Goal: Communication & Community: Answer question/provide support

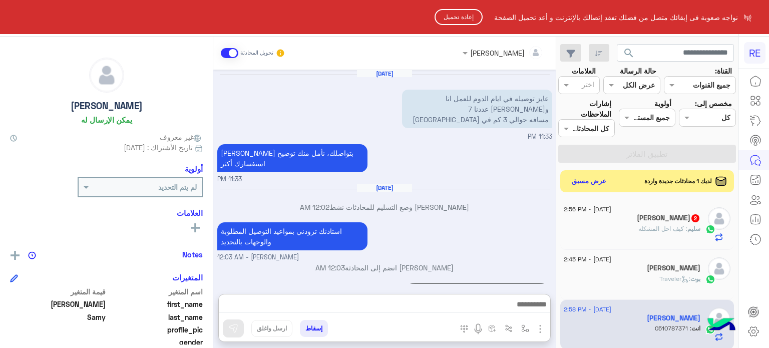
scroll to position [134, 0]
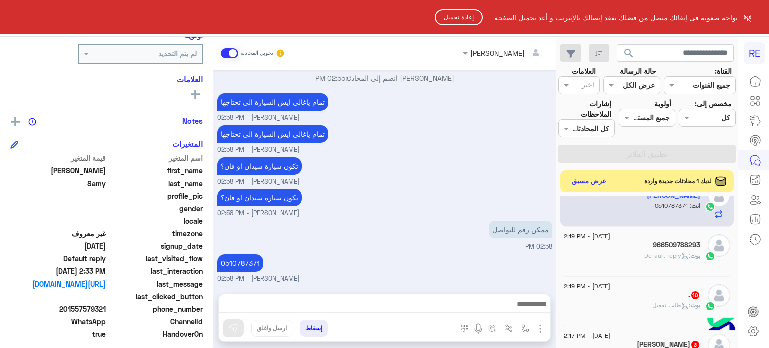
drag, startPoint x: 589, startPoint y: 180, endPoint x: 448, endPoint y: 18, distance: 214.0
click at [448, 18] on html "RE نواجه صعوبة فى إبقائك متصل من فضلك تفقد إتصالك بالإنترنت و أعد تحميل الصفحة …" at bounding box center [384, 174] width 769 height 348
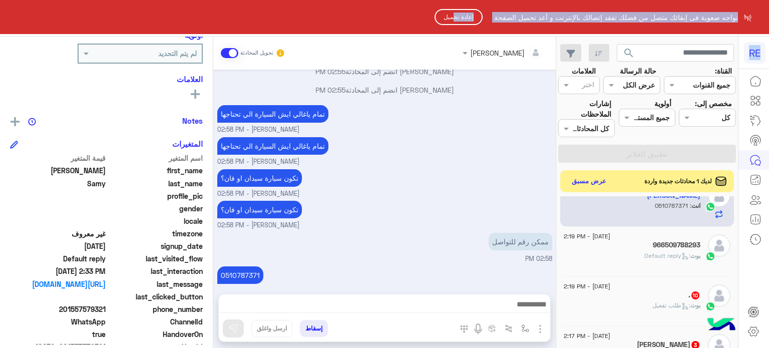
click at [448, 18] on button "إعادة تحميل" at bounding box center [458, 17] width 48 height 16
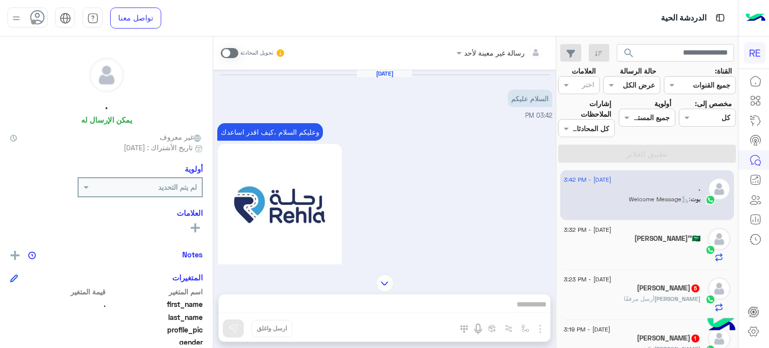
click at [645, 295] on span "أرسل مرفقًا" at bounding box center [639, 299] width 31 height 8
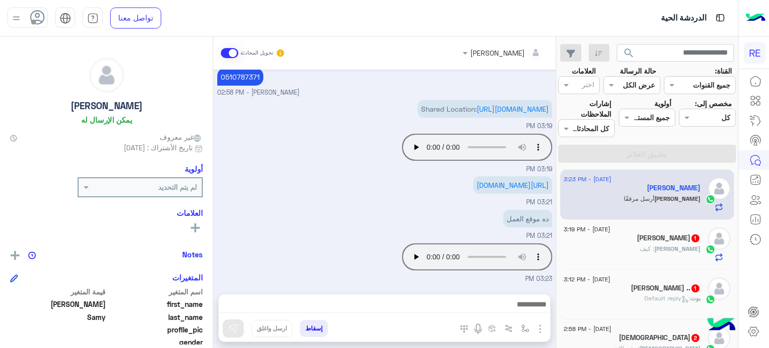
scroll to position [110, 0]
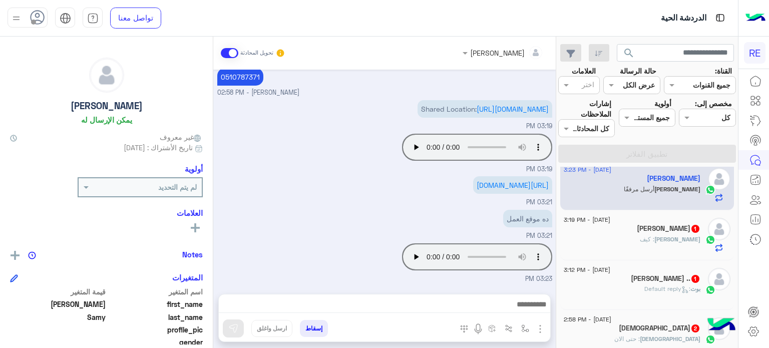
click at [651, 236] on div "OMAR : كيف" at bounding box center [632, 244] width 137 height 18
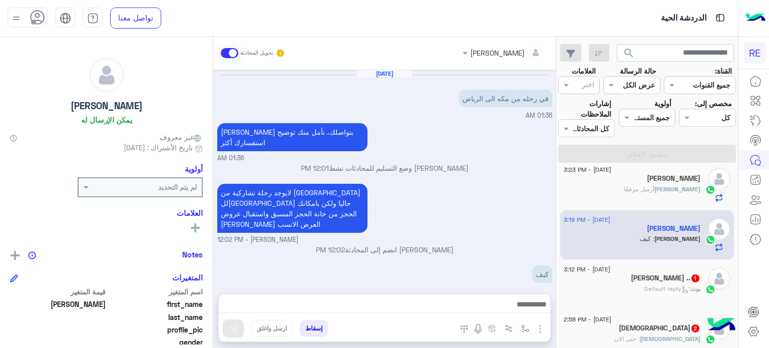
click at [615, 288] on div "بوت : Default reply" at bounding box center [632, 293] width 137 height 18
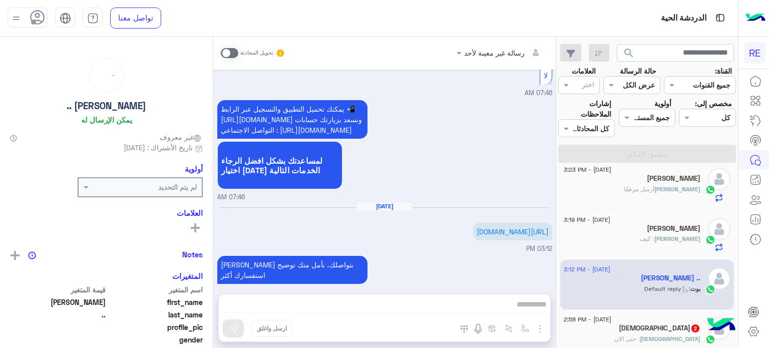
scroll to position [157, 0]
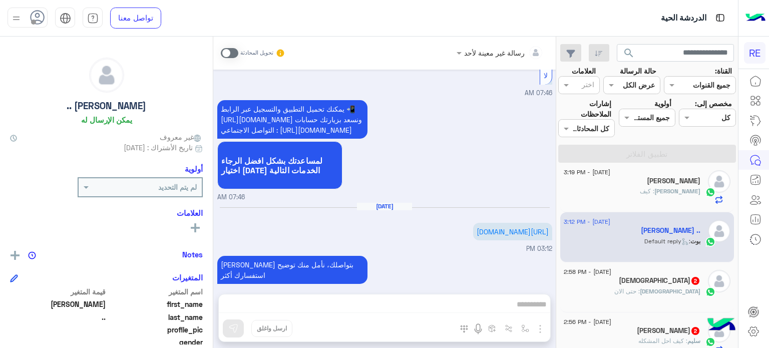
click at [640, 288] on span ": حتى الان" at bounding box center [627, 291] width 26 height 8
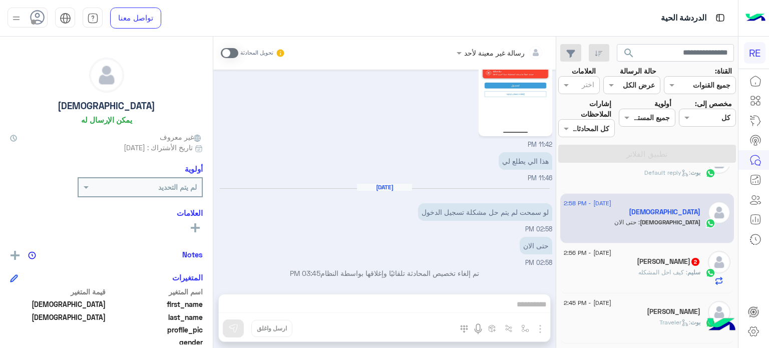
scroll to position [226, 0]
click at [691, 258] on span "2" at bounding box center [695, 261] width 8 height 8
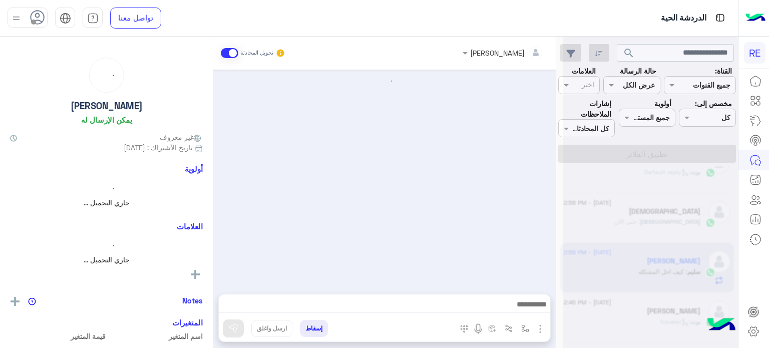
scroll to position [573, 0]
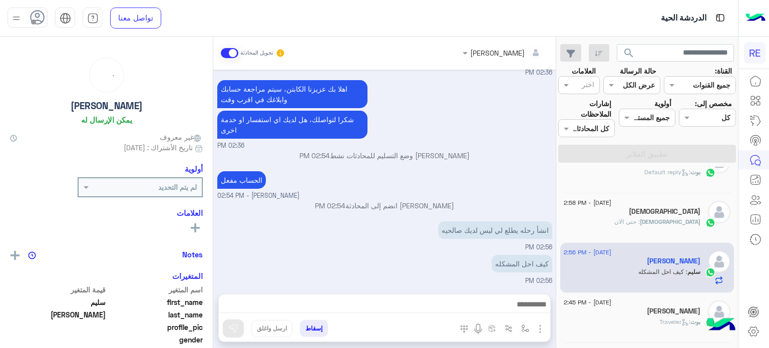
click at [646, 227] on div "سبحان : حتى الان" at bounding box center [632, 226] width 137 height 18
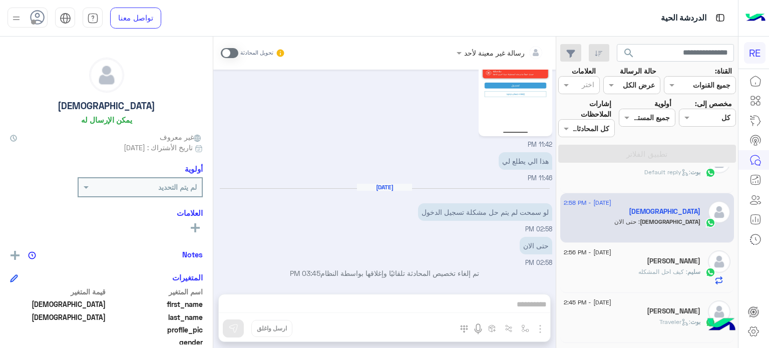
scroll to position [190, 0]
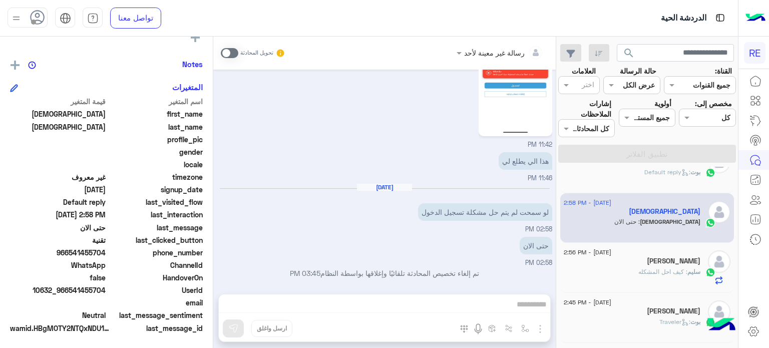
drag, startPoint x: 107, startPoint y: 252, endPoint x: 73, endPoint y: 250, distance: 34.6
click at [73, 250] on div "phone_number 966541455704" at bounding box center [106, 253] width 193 height 13
copy span "541455704"
click at [446, 304] on div "رسالة غير معينة لأحد تحويل المحادثة Aug 10, 2025 لا تطلب كود مرة ثانية وسوي تسج…" at bounding box center [384, 194] width 342 height 315
click at [232, 52] on span at bounding box center [230, 53] width 18 height 10
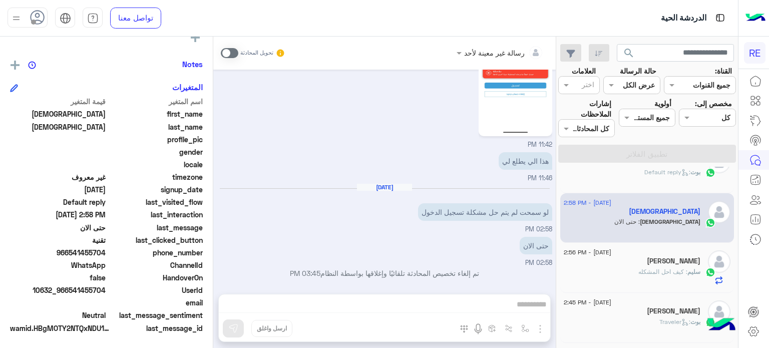
click at [443, 298] on div "رسالة غير معينة لأحد تحويل المحادثة Aug 10, 2025 لا تطلب كود مرة ثانية وسوي تسج…" at bounding box center [384, 194] width 342 height 315
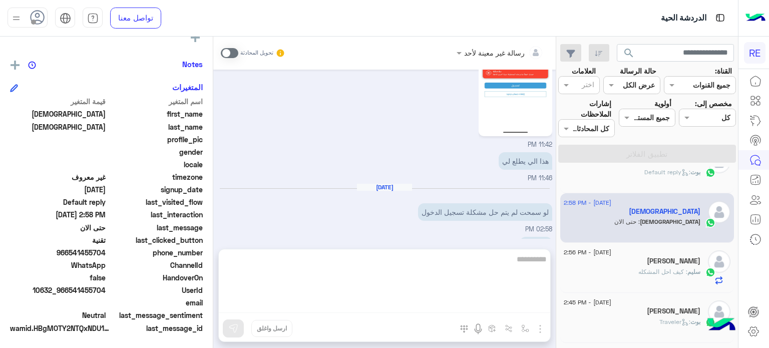
scroll to position [273, 0]
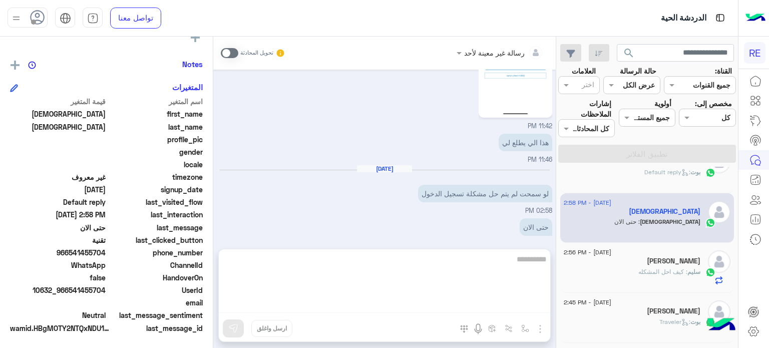
click at [443, 298] on textarea at bounding box center [384, 283] width 331 height 60
paste textarea "**********"
type textarea "**********"
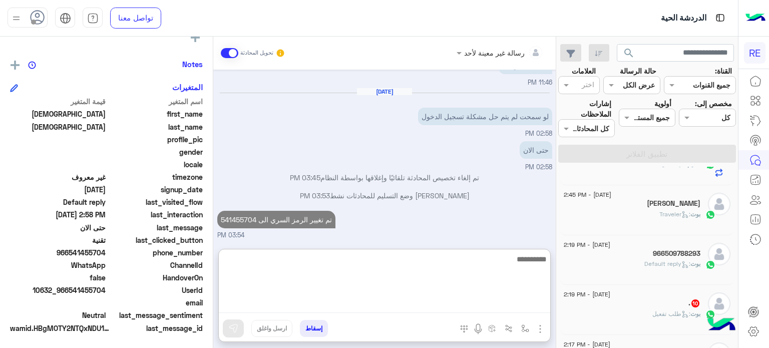
scroll to position [368, 0]
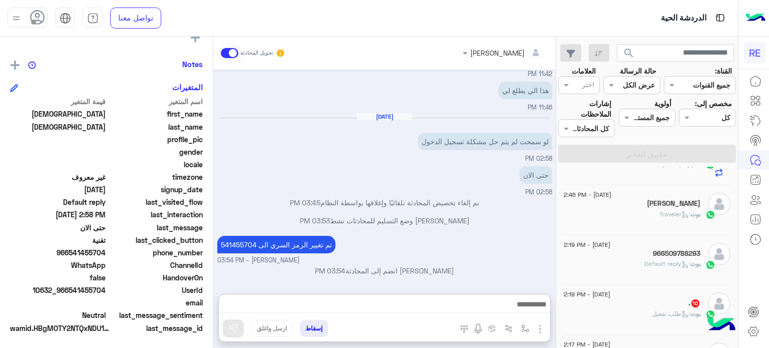
click at [681, 215] on icon at bounding box center [685, 215] width 8 height 8
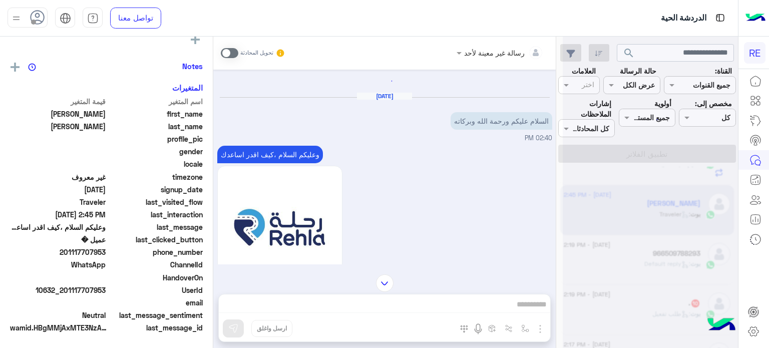
scroll to position [190, 0]
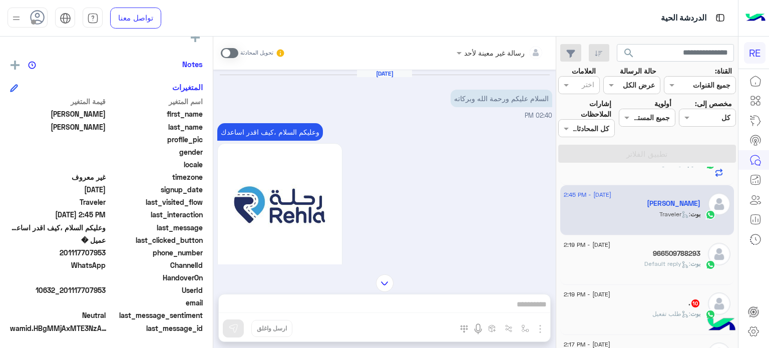
click at [662, 290] on div "11 August - 2:19 PM . 10 بوت : طلب تفعيل" at bounding box center [647, 310] width 174 height 50
click at [659, 299] on div ". 10" at bounding box center [632, 304] width 137 height 11
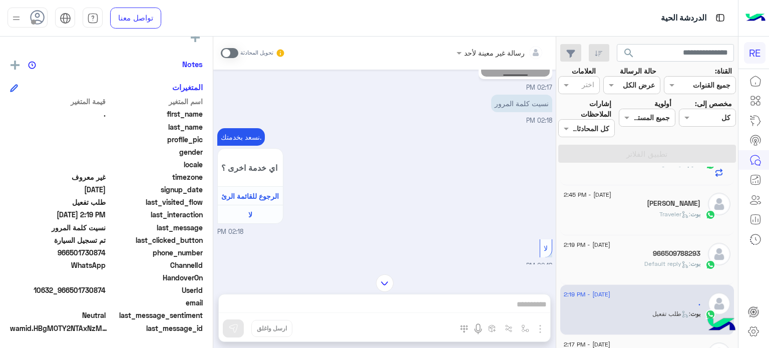
scroll to position [210, 0]
drag, startPoint x: 107, startPoint y: 288, endPoint x: 76, endPoint y: 292, distance: 31.3
click at [76, 292] on span "10632_966501730874" at bounding box center [58, 290] width 96 height 11
drag, startPoint x: 72, startPoint y: 291, endPoint x: 107, endPoint y: 290, distance: 35.6
click at [107, 290] on div "UserId 10632_966501730874" at bounding box center [106, 291] width 193 height 13
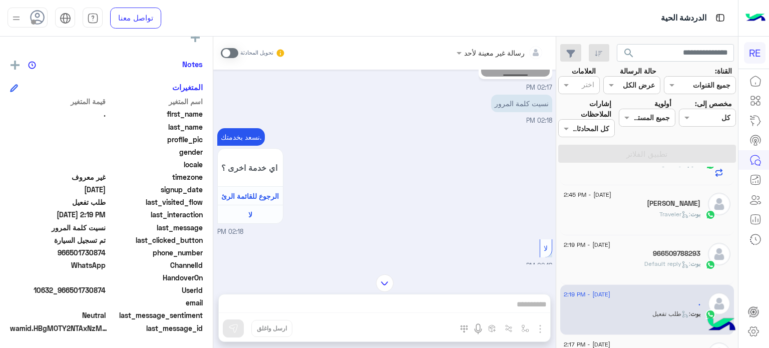
copy span "501730874"
click at [407, 225] on div "رسالة غير معينة لأحد تحويل المحادثة Aug 11, 2025 اهلا بك عزيزنا الكابتن، سيتم م…" at bounding box center [384, 194] width 342 height 315
click at [227, 52] on span at bounding box center [230, 53] width 18 height 10
click at [491, 308] on div "رسالة غير معينة لأحد تحويل المحادثة Aug 11, 2025 اهلا بك عزيزنا الكابتن، سيتم م…" at bounding box center [384, 194] width 342 height 315
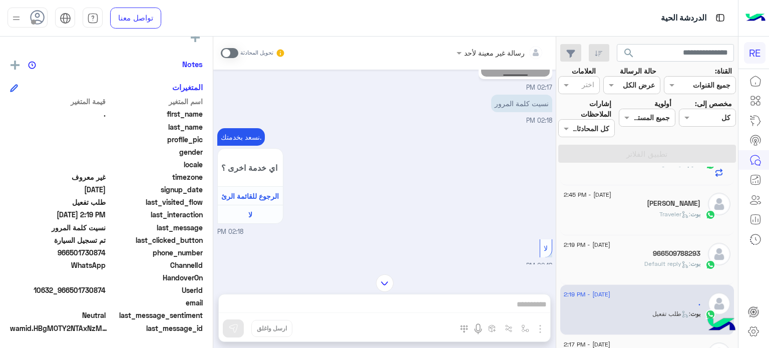
click at [491, 308] on div "رسالة غير معينة لأحد تحويل المحادثة Aug 11, 2025 اهلا بك عزيزنا الكابتن، سيتم م…" at bounding box center [384, 194] width 342 height 315
click at [491, 302] on div "رسالة غير معينة لأحد تحويل المحادثة Aug 11, 2025 اهلا بك عزيزنا الكابتن، سيتم م…" at bounding box center [384, 194] width 342 height 315
click at [226, 51] on span at bounding box center [230, 53] width 18 height 10
click at [229, 51] on span at bounding box center [230, 53] width 18 height 10
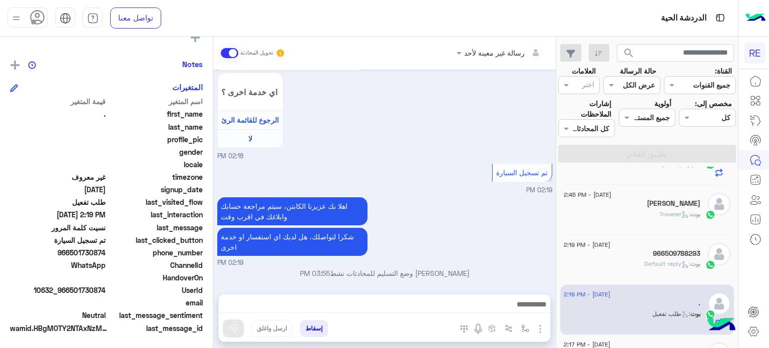
scroll to position [905, 0]
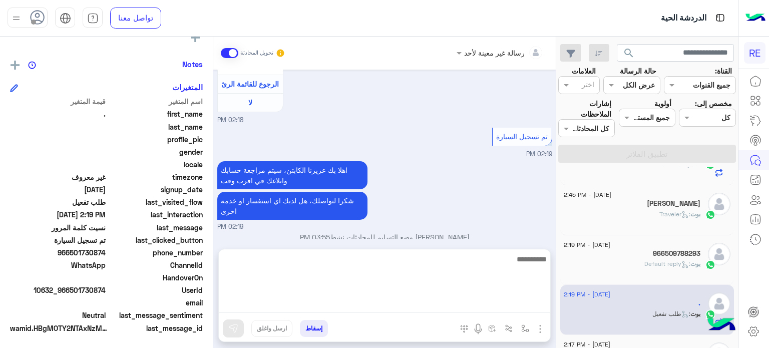
click at [499, 306] on textarea at bounding box center [384, 283] width 331 height 60
paste textarea "**********"
type textarea "**********"
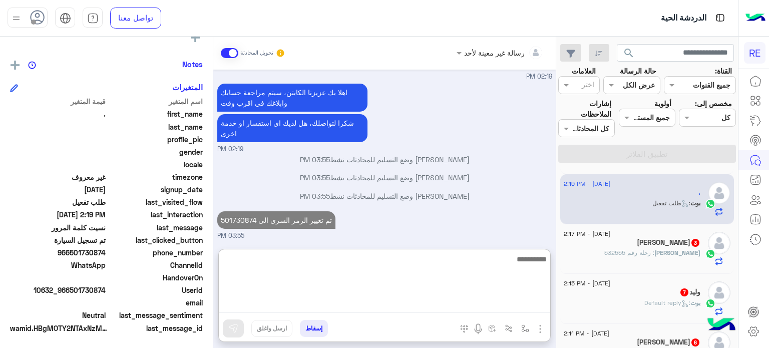
scroll to position [445, 0]
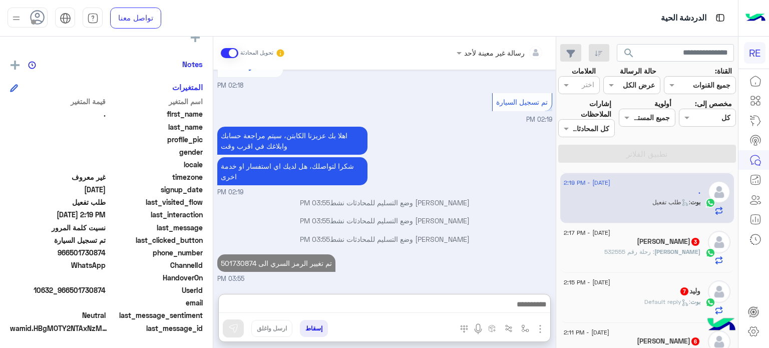
click at [651, 242] on div "محمد 3" at bounding box center [632, 242] width 137 height 11
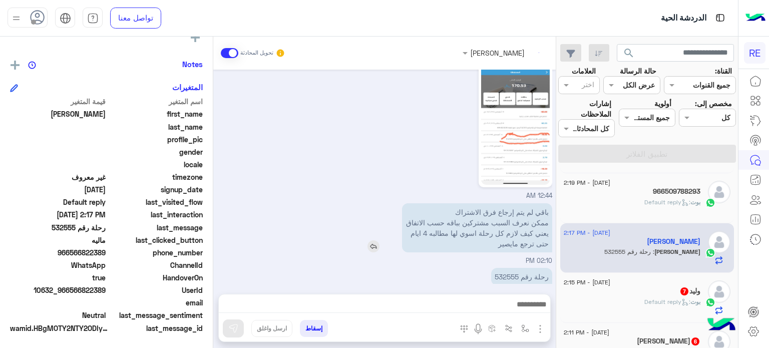
scroll to position [276, 0]
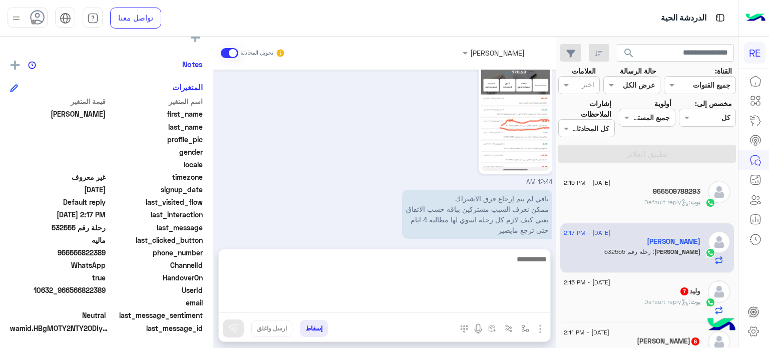
click at [462, 301] on textarea at bounding box center [384, 283] width 331 height 60
type textarea "**********"
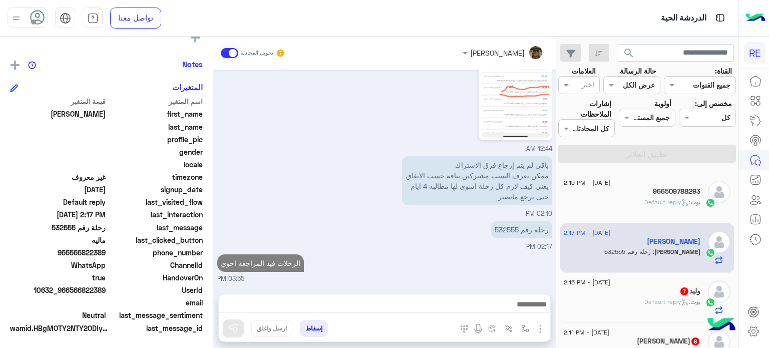
scroll to position [0, 0]
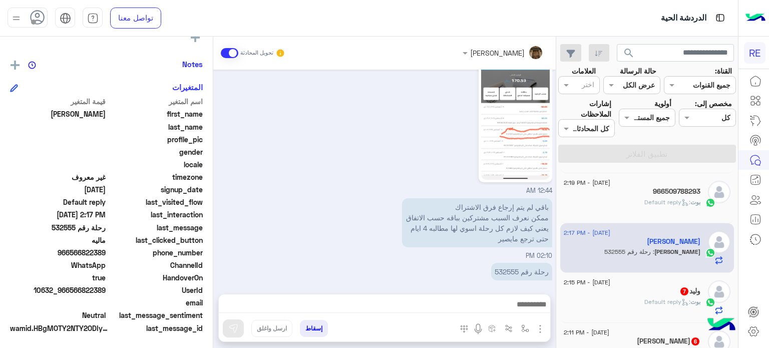
click at [663, 292] on div "وليد 7" at bounding box center [632, 292] width 137 height 11
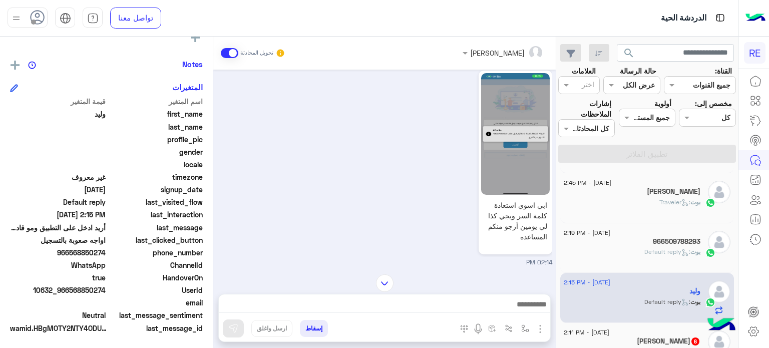
scroll to position [591, 0]
drag, startPoint x: 107, startPoint y: 288, endPoint x: 71, endPoint y: 294, distance: 36.5
click at [71, 294] on div "UserId 10632_966568850274" at bounding box center [106, 291] width 193 height 13
copy span "568850274"
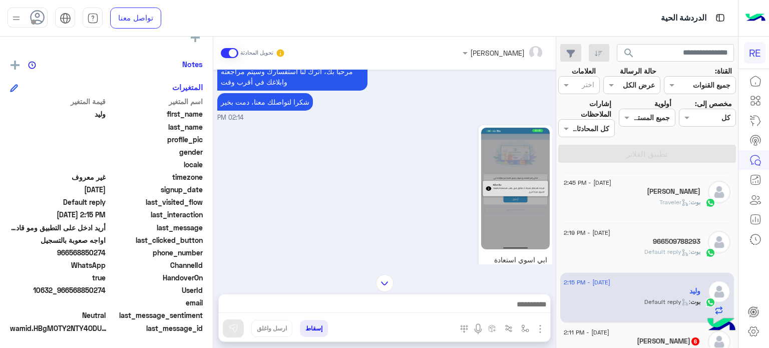
scroll to position [735, 0]
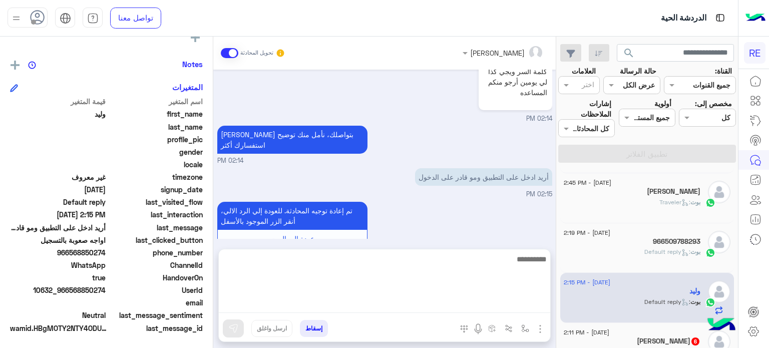
click at [409, 302] on textarea at bounding box center [384, 283] width 331 height 60
type textarea "**********"
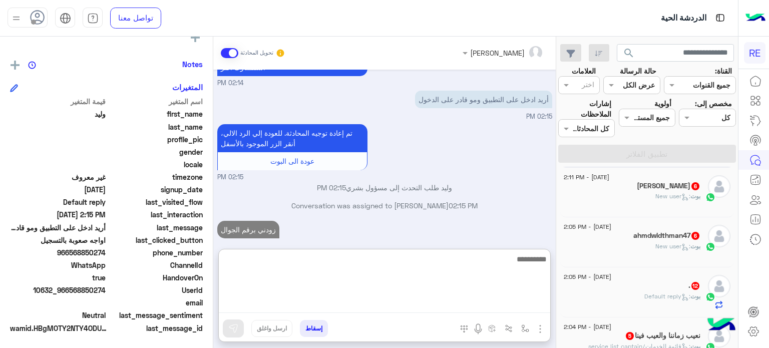
scroll to position [602, 0]
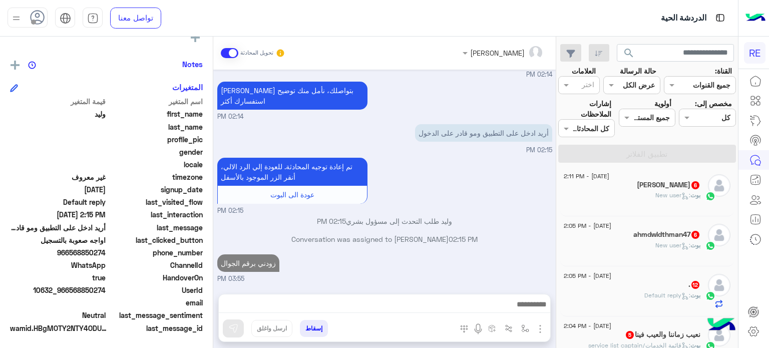
click at [661, 194] on span ": New user" at bounding box center [672, 195] width 35 height 8
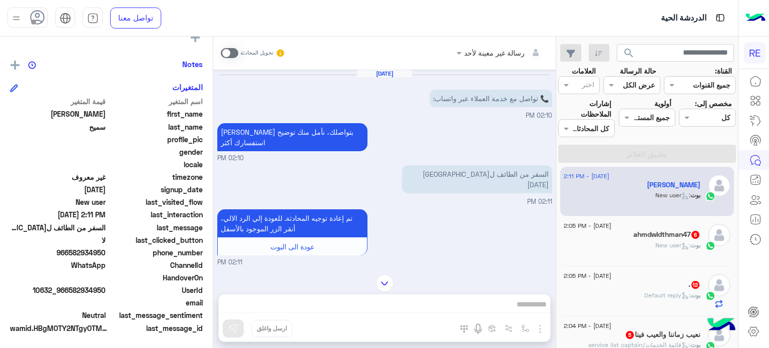
click at [506, 301] on div "رسالة غير معينة لأحد تحويل المحادثة Aug 11, 2025 📞 تواصل مع خدمة العملاء عبر وا…" at bounding box center [384, 194] width 342 height 315
click at [228, 56] on span at bounding box center [230, 53] width 18 height 10
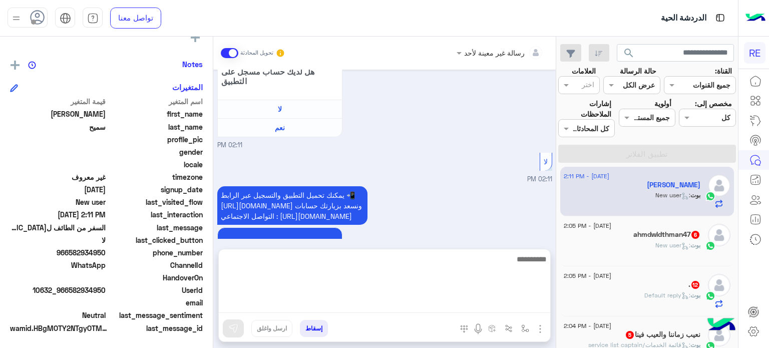
click at [398, 309] on textarea at bounding box center [384, 283] width 331 height 60
type textarea "**********"
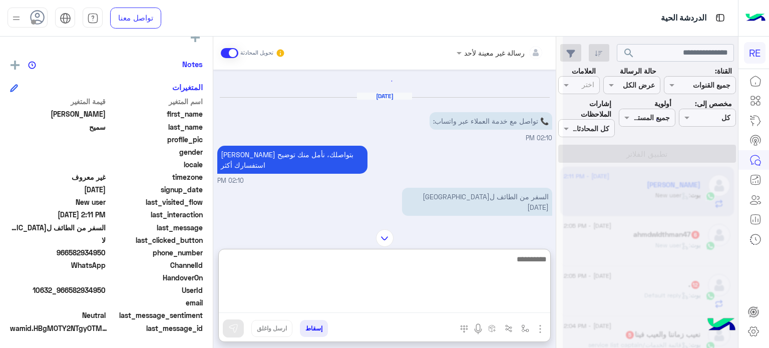
scroll to position [0, 0]
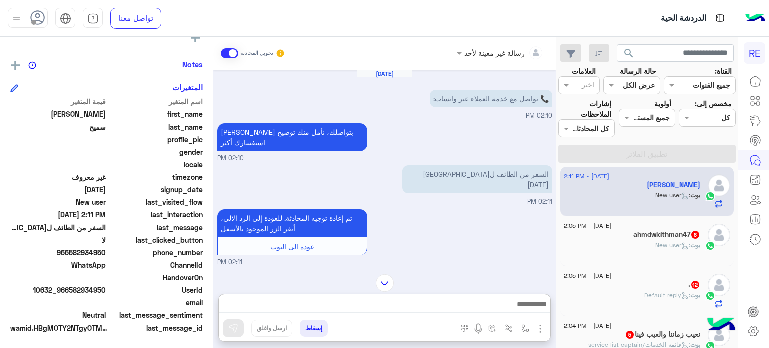
click at [634, 234] on h5 "ahmdwldthman47 6" at bounding box center [666, 234] width 67 height 9
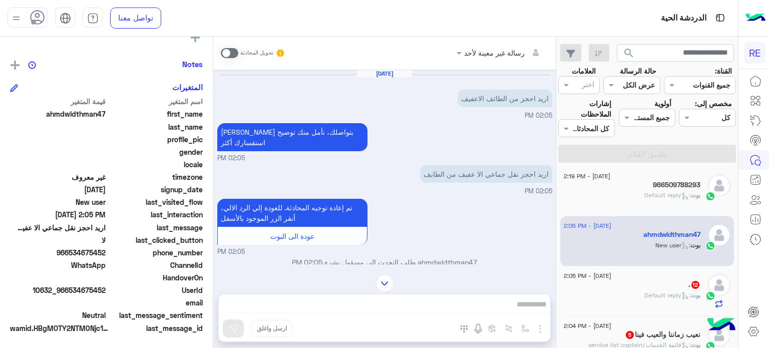
click at [681, 275] on div "[DATE] - 2:05 PM" at bounding box center [632, 277] width 137 height 7
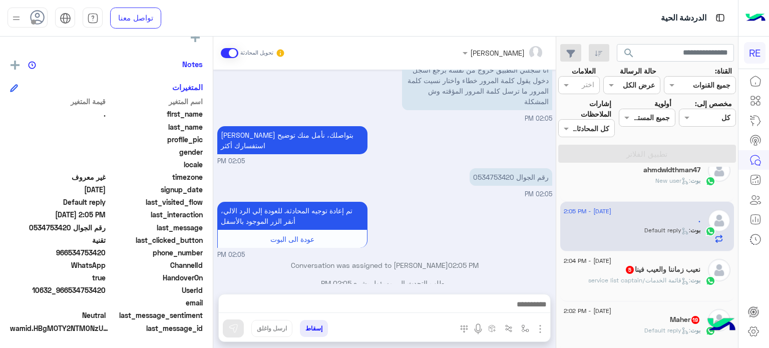
scroll to position [265, 0]
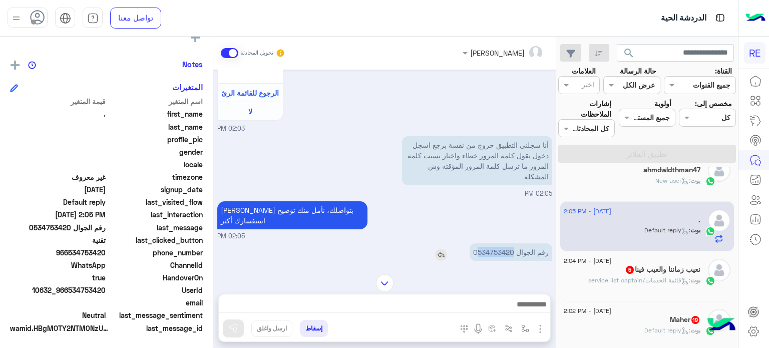
drag, startPoint x: 515, startPoint y: 239, endPoint x: 476, endPoint y: 243, distance: 39.2
click at [476, 243] on p "رقم الجوال 0534753420" at bounding box center [511, 252] width 83 height 18
copy p "534753420"
drag, startPoint x: 107, startPoint y: 250, endPoint x: 70, endPoint y: 255, distance: 37.4
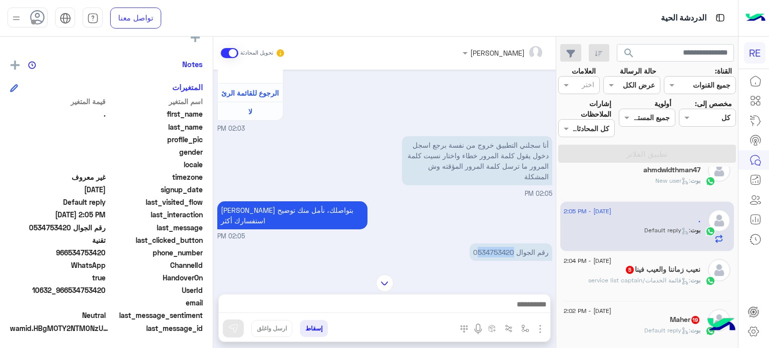
click at [70, 255] on div "phone_number 966534753420" at bounding box center [106, 253] width 193 height 13
copy span "534753420"
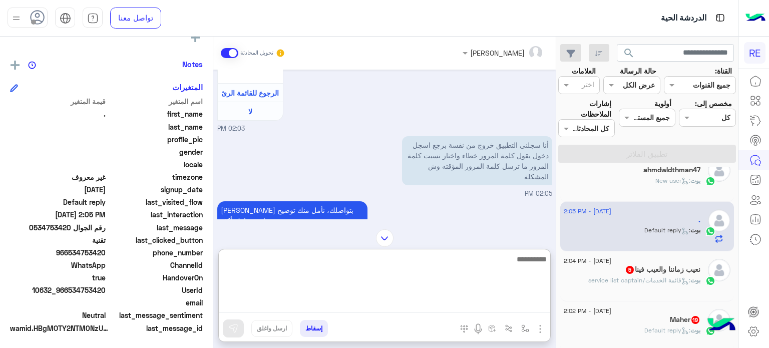
click at [412, 300] on textarea at bounding box center [384, 283] width 331 height 60
paste textarea "**********"
type textarea "**********"
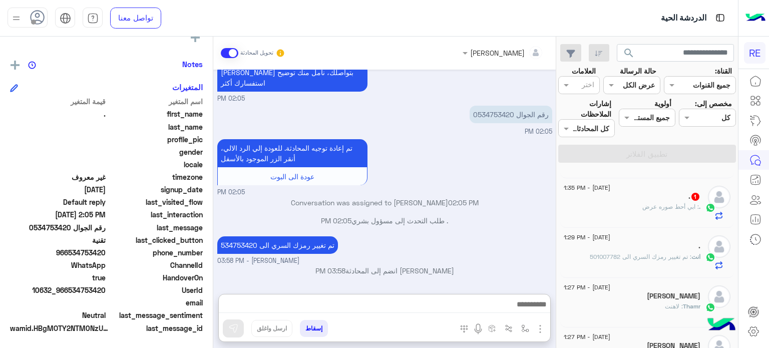
scroll to position [412, 0]
click at [654, 204] on span ": ابي أحط صوره عرض" at bounding box center [670, 207] width 57 height 8
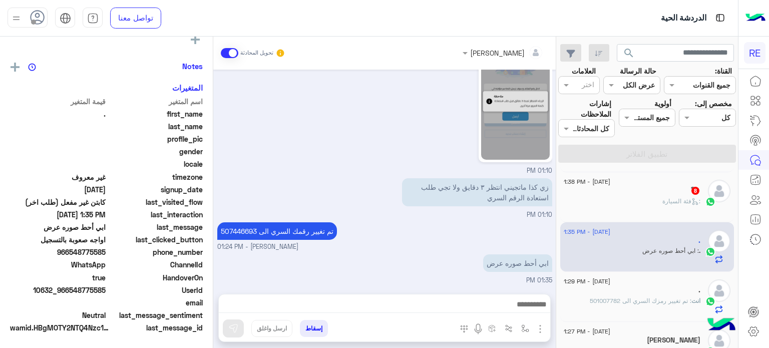
scroll to position [46, 0]
click at [659, 196] on div "ً 8" at bounding box center [632, 194] width 137 height 11
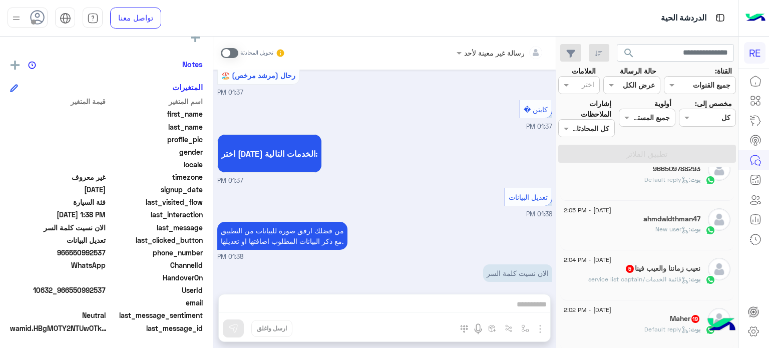
scroll to position [681, 0]
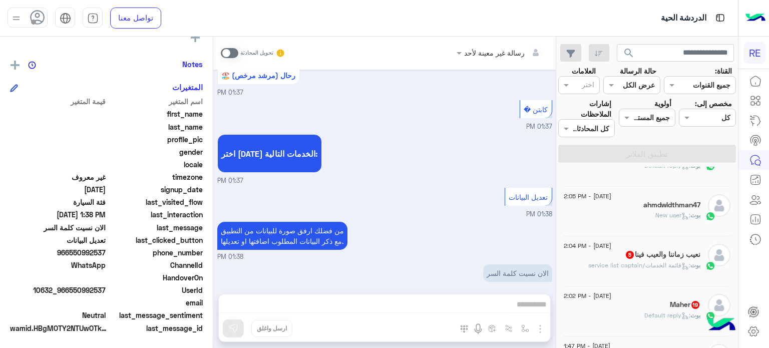
click at [104, 290] on span "10632_966550992537" at bounding box center [58, 290] width 96 height 11
drag, startPoint x: 106, startPoint y: 290, endPoint x: 70, endPoint y: 289, distance: 35.5
click at [70, 289] on span "10632_966550992537" at bounding box center [58, 290] width 96 height 11
copy span "550992537"
click at [400, 311] on div "رسالة غير معينة لأحد تحويل المحادثة Aug 11, 2025 عودة الى البوت 01:37 PM اهلًا …" at bounding box center [384, 194] width 342 height 315
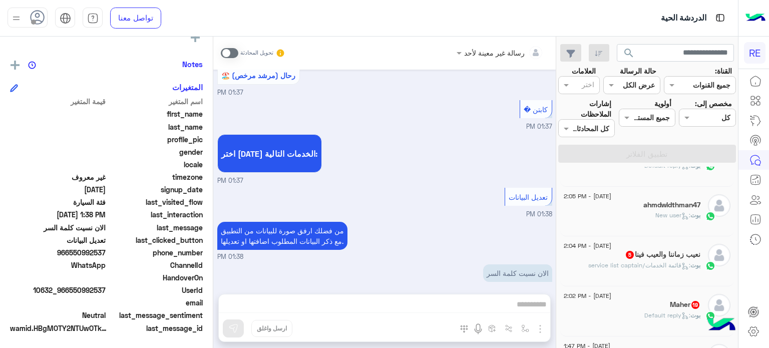
click at [229, 48] on span at bounding box center [230, 53] width 18 height 10
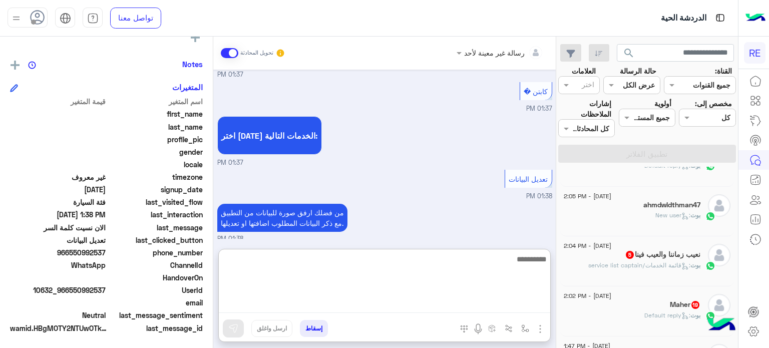
click at [482, 308] on textarea at bounding box center [384, 283] width 331 height 60
paste textarea "**********"
type textarea "**********"
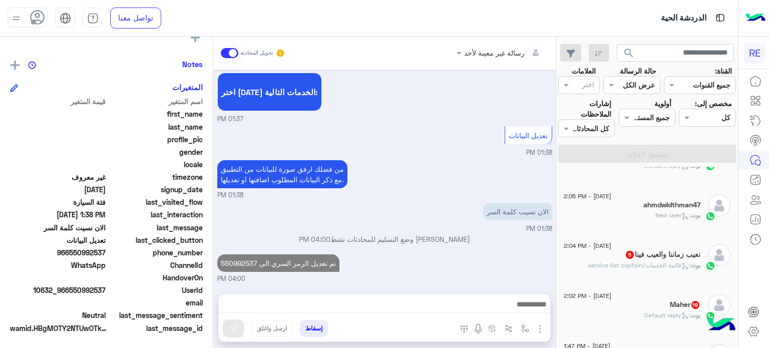
scroll to position [491, 0]
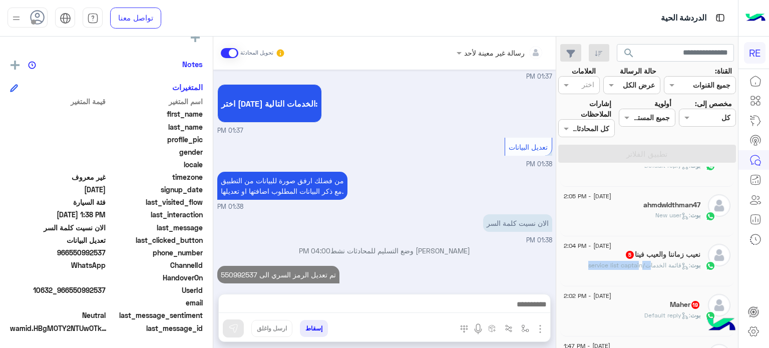
drag, startPoint x: 633, startPoint y: 277, endPoint x: 645, endPoint y: 266, distance: 16.3
click at [645, 266] on div "11 August - 2:04 PM نعيب زماننا والعيب فينا 5 بوت : قائمة الخدمات/service list …" at bounding box center [647, 261] width 174 height 50
click at [645, 266] on span ": قائمة الخدمات/service list captain" at bounding box center [639, 265] width 102 height 8
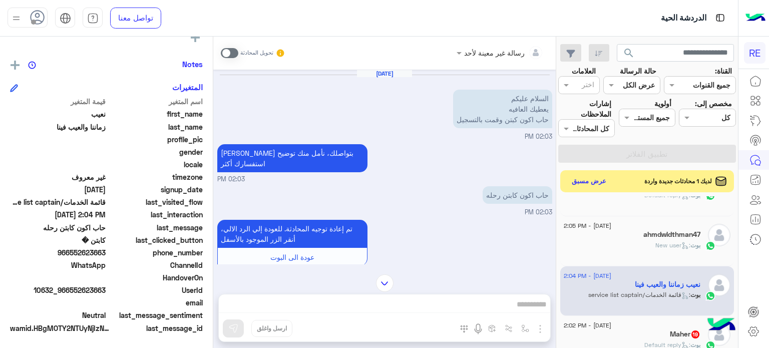
click at [659, 336] on div "Maher 19" at bounding box center [632, 335] width 137 height 11
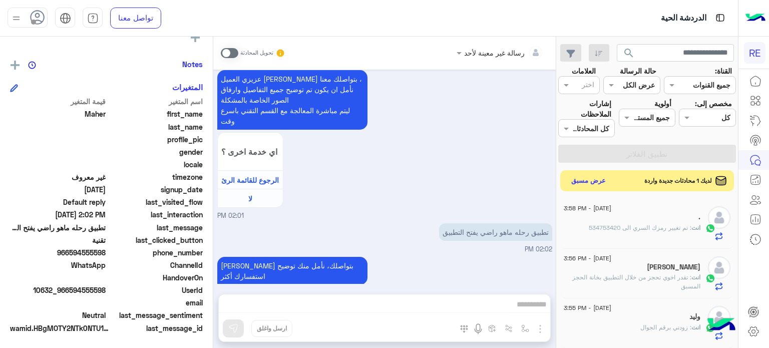
click at [590, 182] on button "عرض مسبق" at bounding box center [589, 181] width 42 height 14
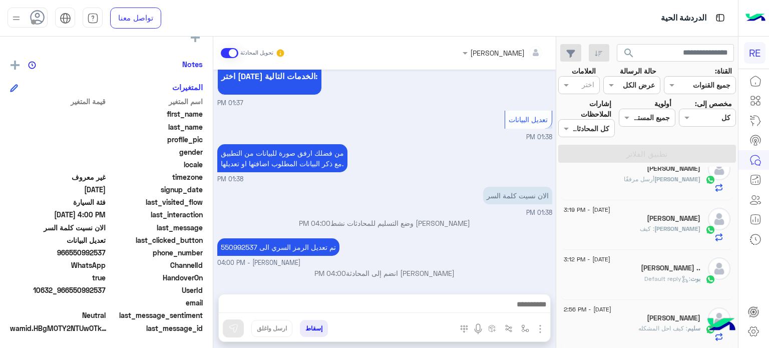
scroll to position [455, 0]
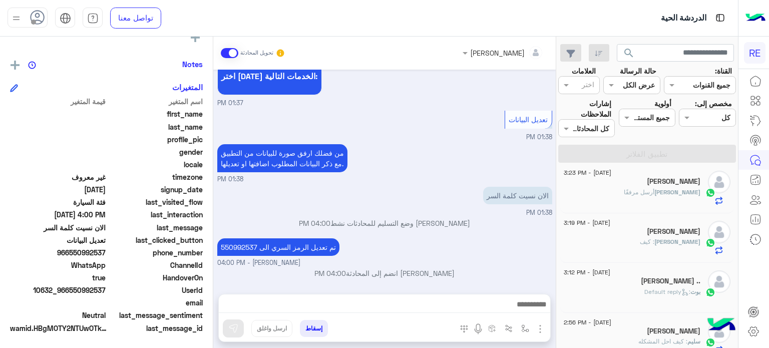
click at [650, 190] on span "أرسل مرفقًا" at bounding box center [639, 192] width 31 height 8
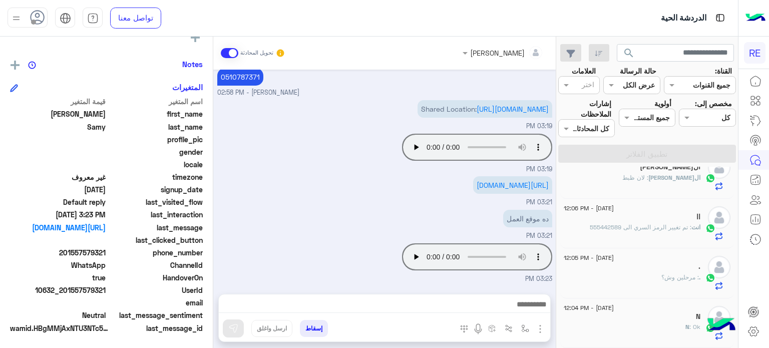
scroll to position [5, 0]
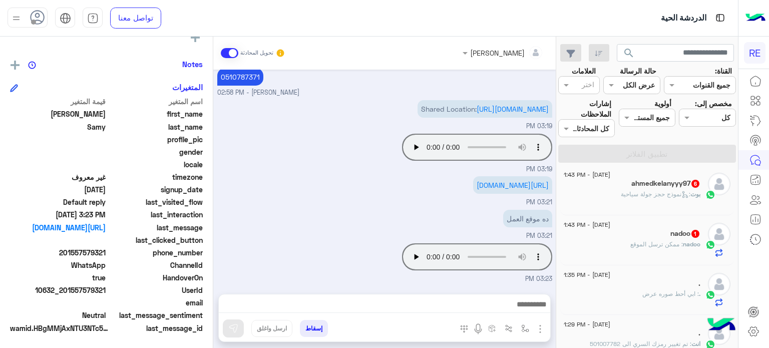
click at [652, 252] on div "nadoo : ممكن ترسل الموقع" at bounding box center [632, 249] width 137 height 18
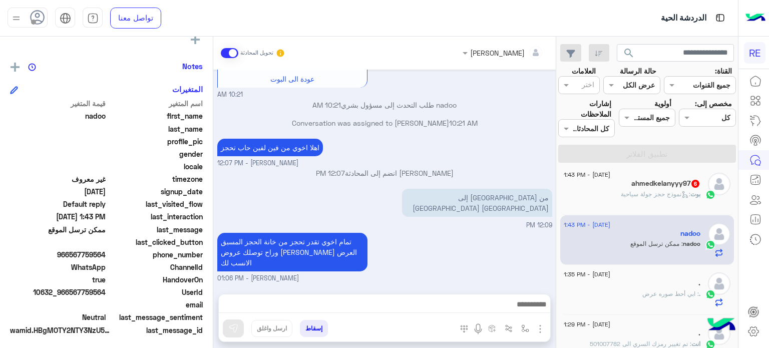
scroll to position [190, 0]
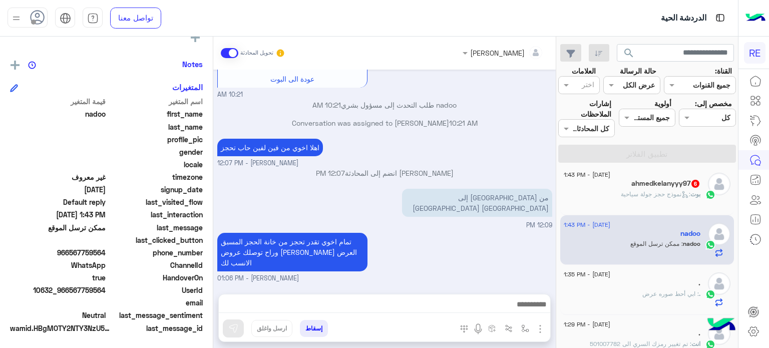
click at [636, 197] on span ": نموذج حجز جولة سياحية" at bounding box center [656, 194] width 70 height 8
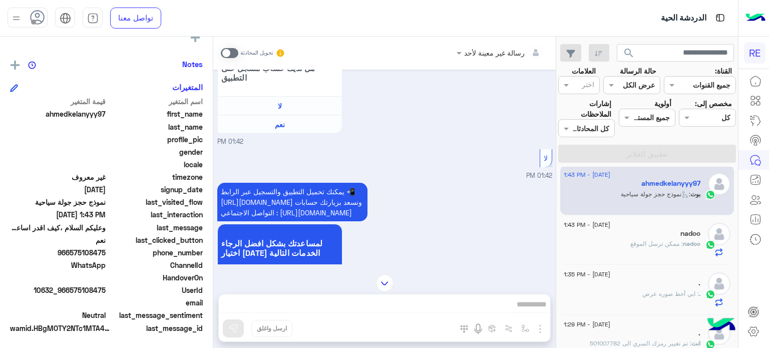
scroll to position [218, 0]
click at [222, 56] on span at bounding box center [230, 53] width 18 height 10
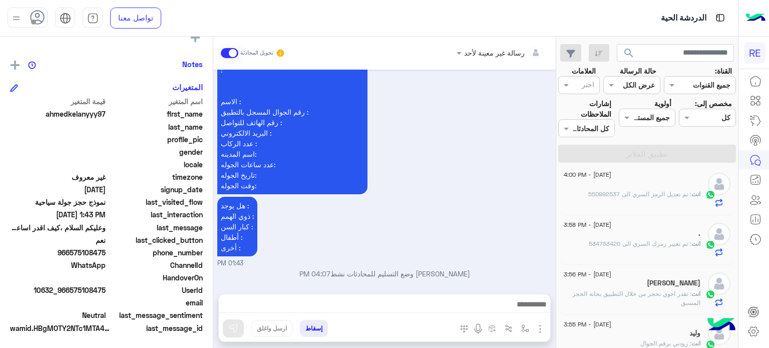
scroll to position [0, 0]
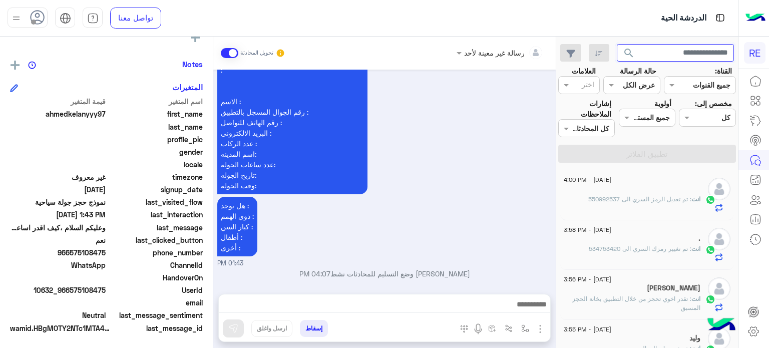
click at [655, 49] on input "text" at bounding box center [676, 53] width 118 height 18
type input "**********"
click at [617, 44] on button "search" at bounding box center [629, 55] width 25 height 22
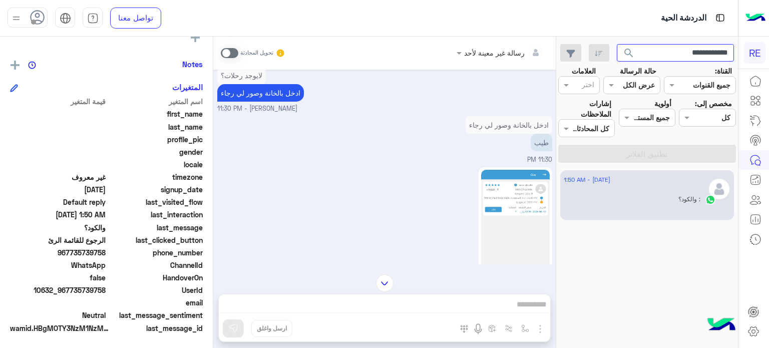
scroll to position [533, 0]
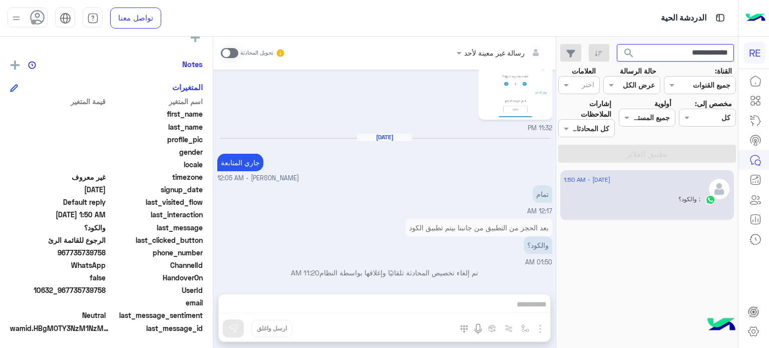
click at [647, 58] on input "**********" at bounding box center [676, 53] width 118 height 18
click at [617, 44] on button "search" at bounding box center [629, 55] width 25 height 22
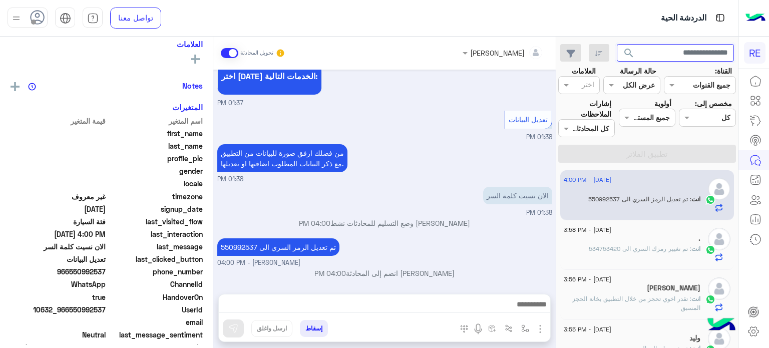
scroll to position [188, 0]
